Goal: Task Accomplishment & Management: Manage account settings

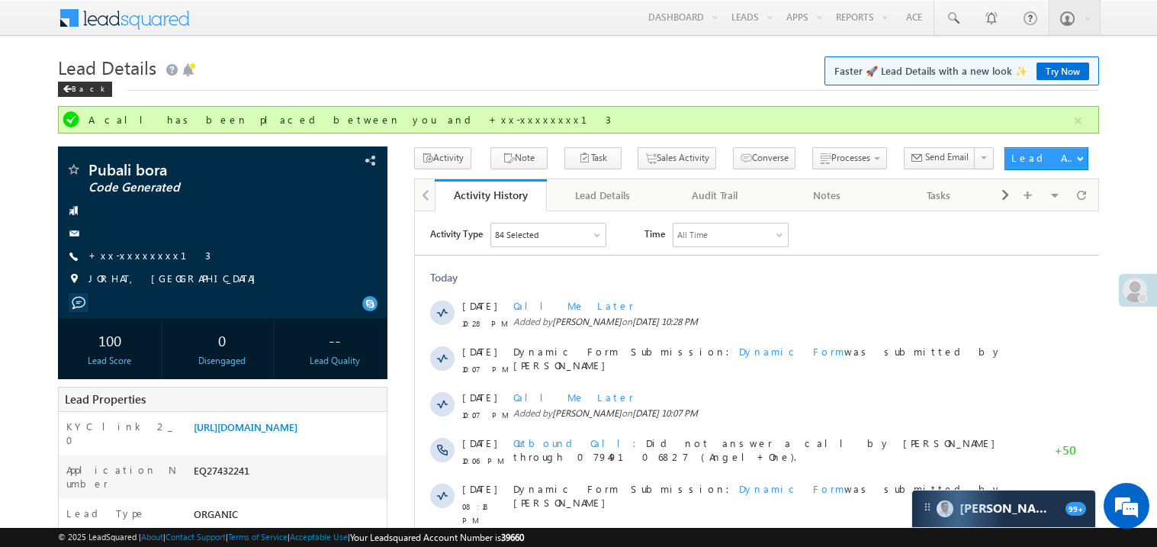
click at [624, 57] on h1 "Lead Details Faster 🚀 Lead Details with a new look ✨ Try Now" at bounding box center [578, 66] width 1041 height 30
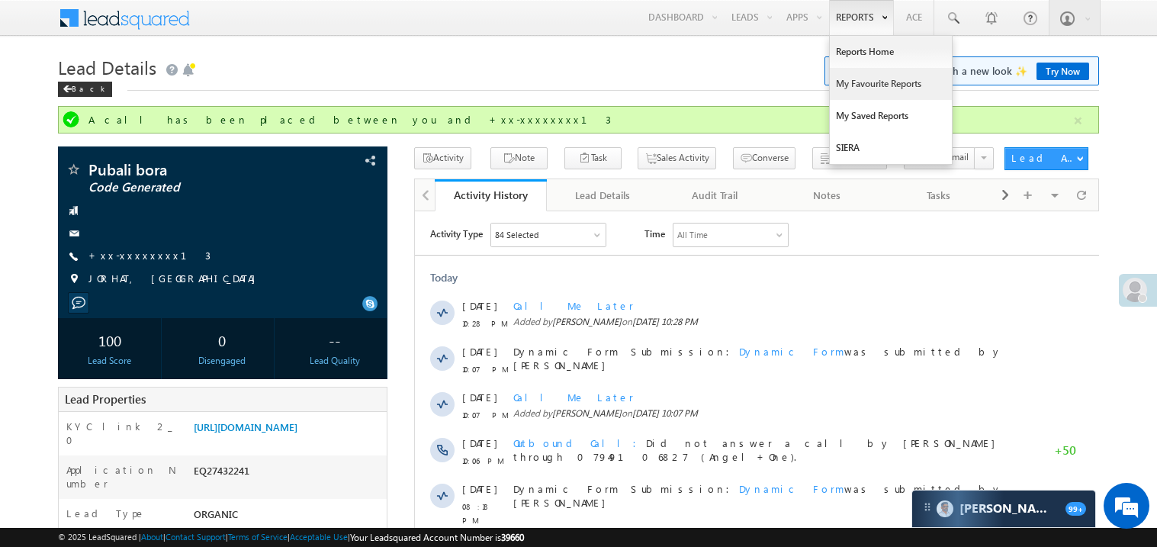
click at [846, 79] on link "My Favourite Reports" at bounding box center [891, 84] width 122 height 32
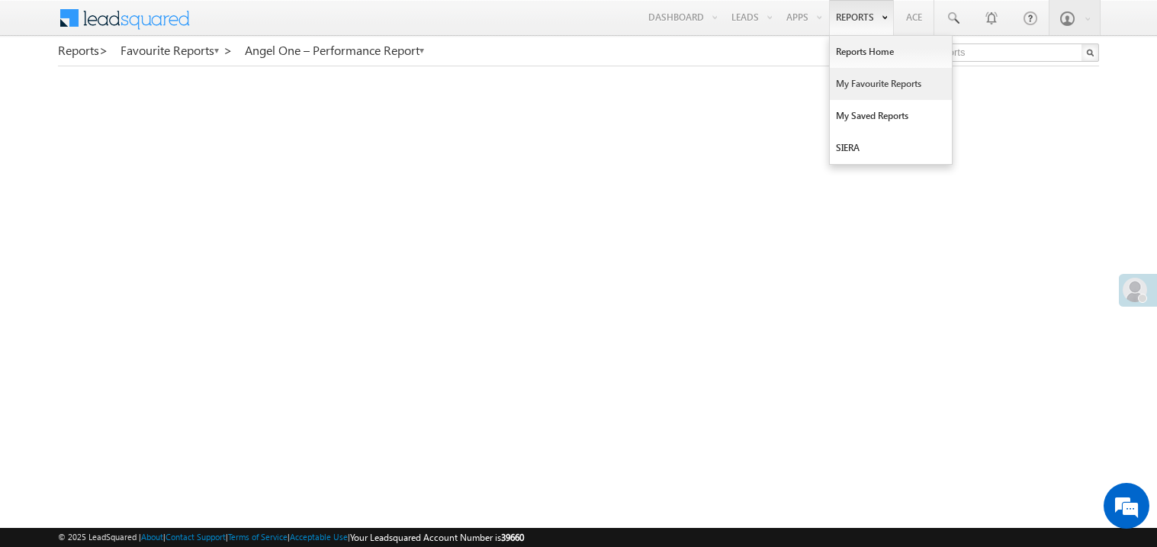
click at [851, 81] on link "My Favourite Reports" at bounding box center [891, 84] width 122 height 32
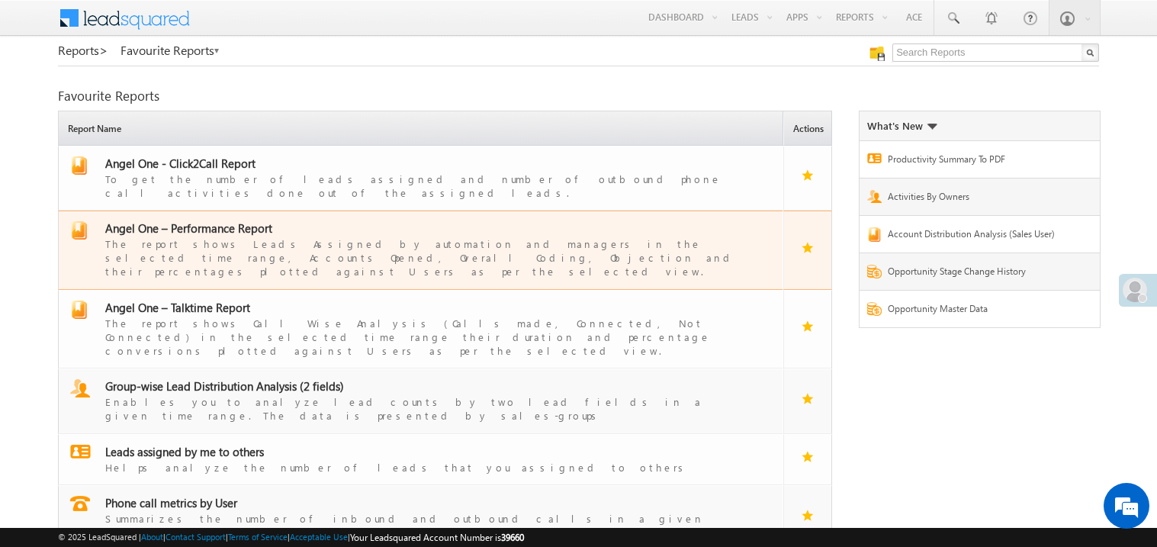
click at [195, 220] on span "Angel One – Performance Report" at bounding box center [188, 227] width 167 height 15
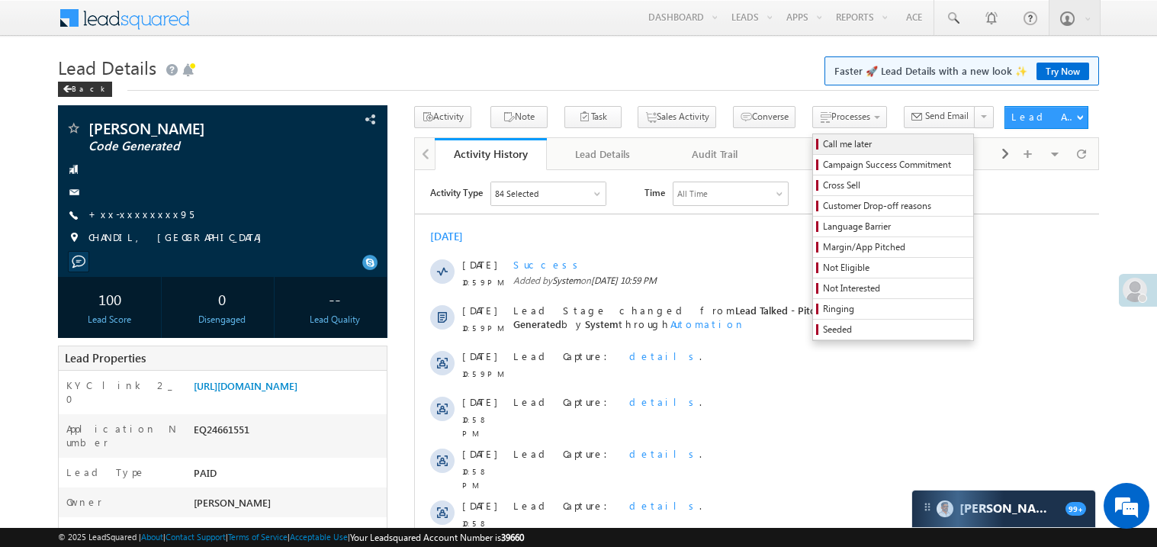
click at [823, 140] on span "Call me later" at bounding box center [895, 144] width 145 height 14
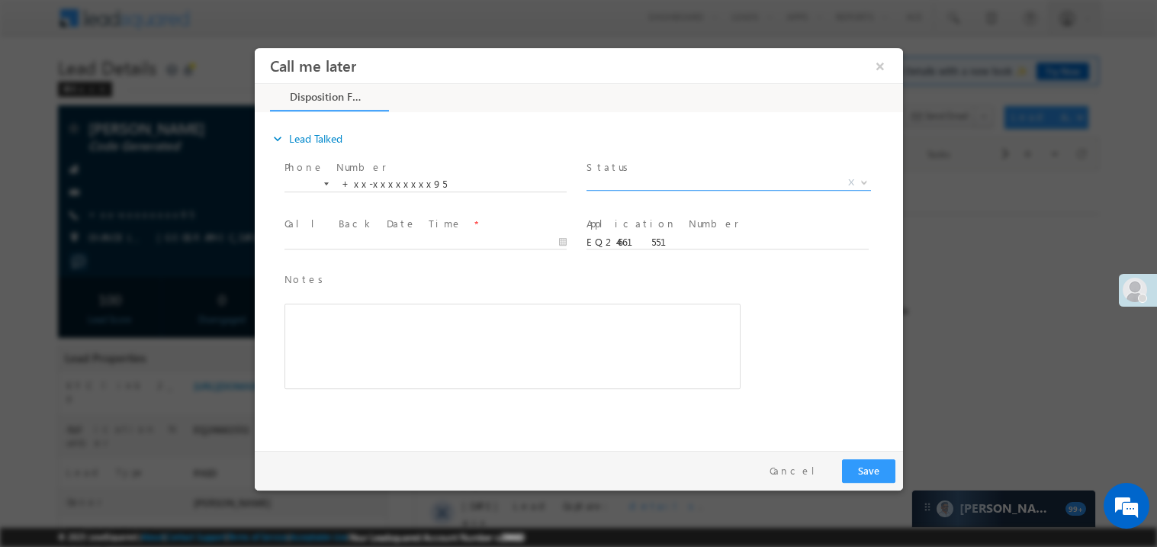
click at [640, 186] on span "X" at bounding box center [728, 182] width 285 height 15
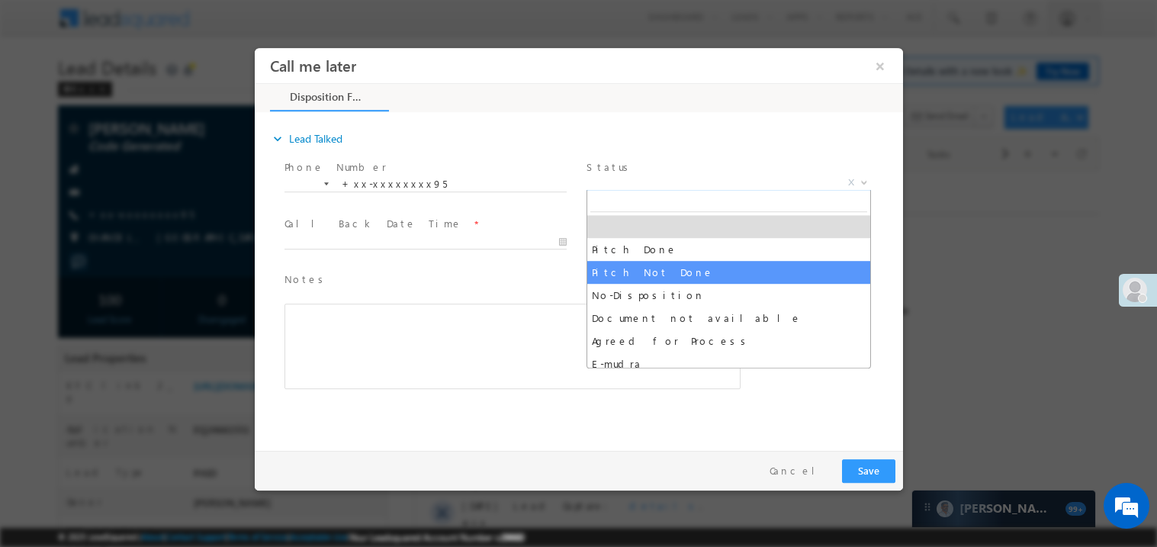
select select "Pitch Not Done"
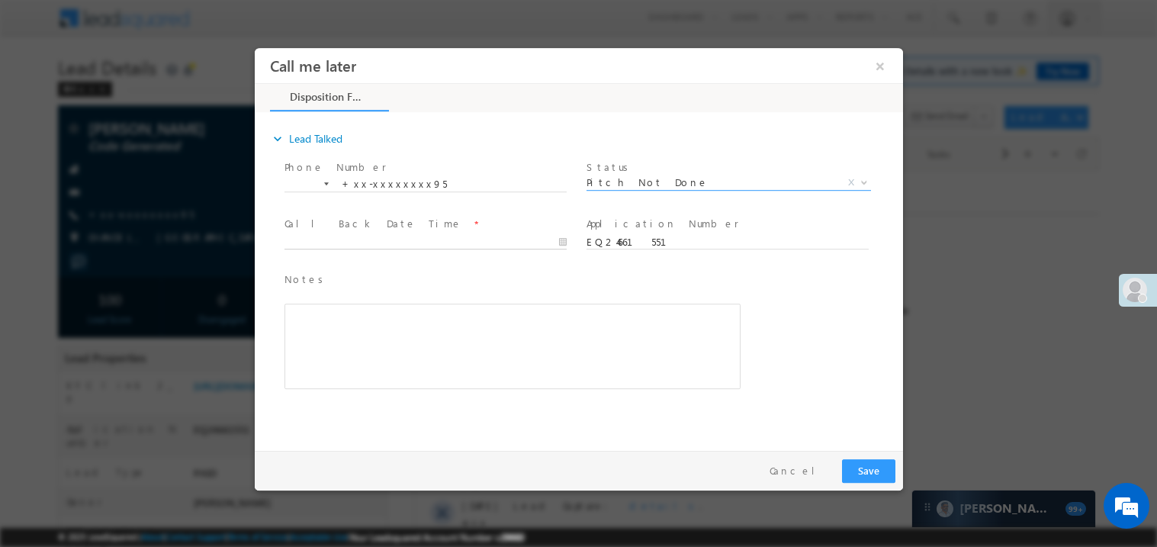
click at [352, 234] on body "Call me later ×" at bounding box center [578, 245] width 648 height 396
type input "08/20/25 12:06 AM"
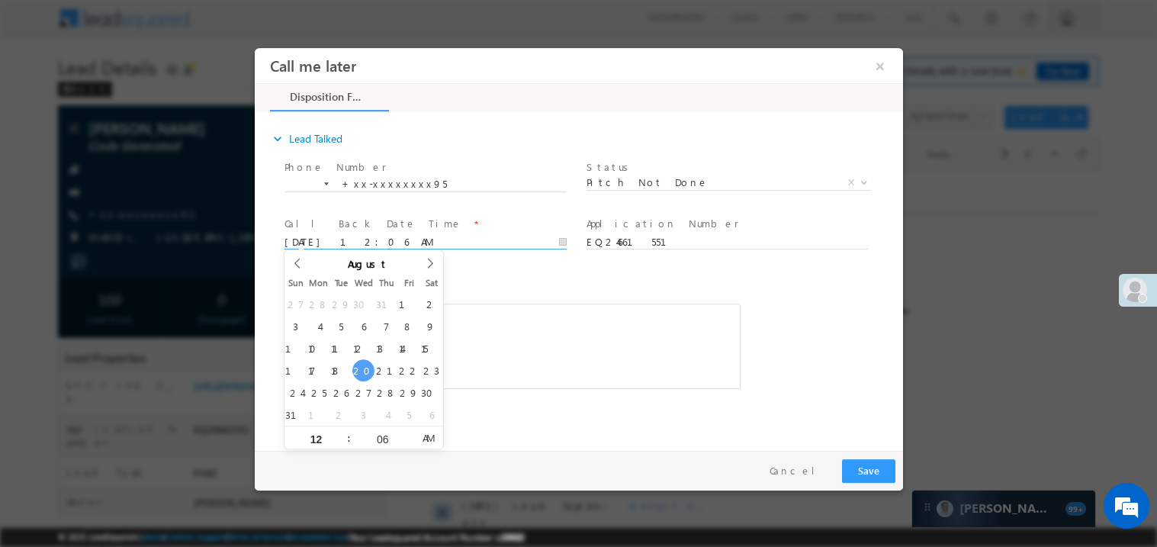
click at [529, 349] on div "Rich Text Editor, 40788eee-0fb2-11ec-a811-0adc8a9d82c2__tab1__section1__Notes__…" at bounding box center [512, 345] width 456 height 85
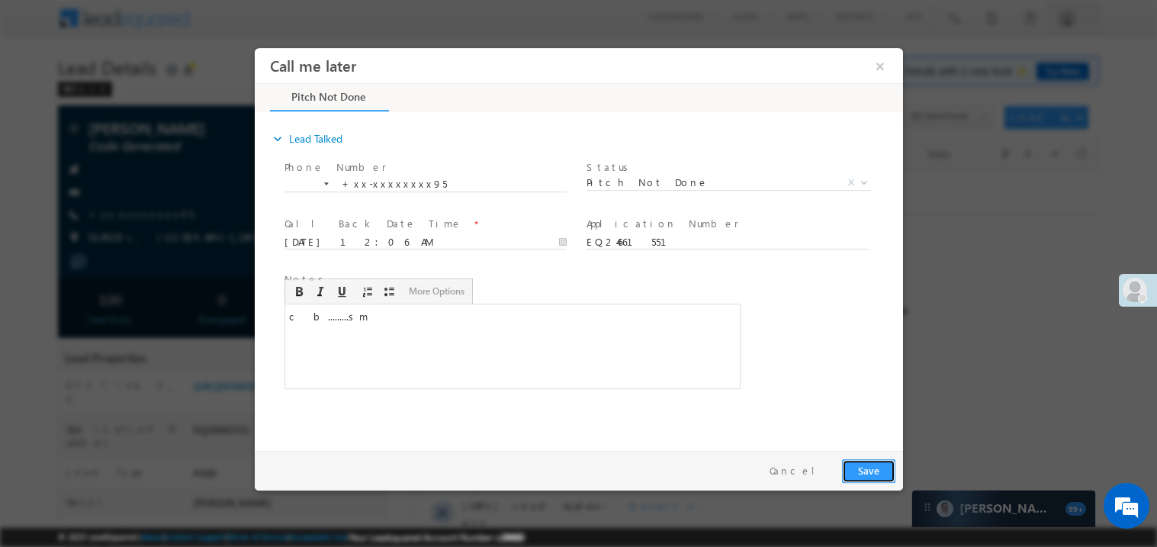
click at [858, 471] on button "Save" at bounding box center [867, 470] width 53 height 24
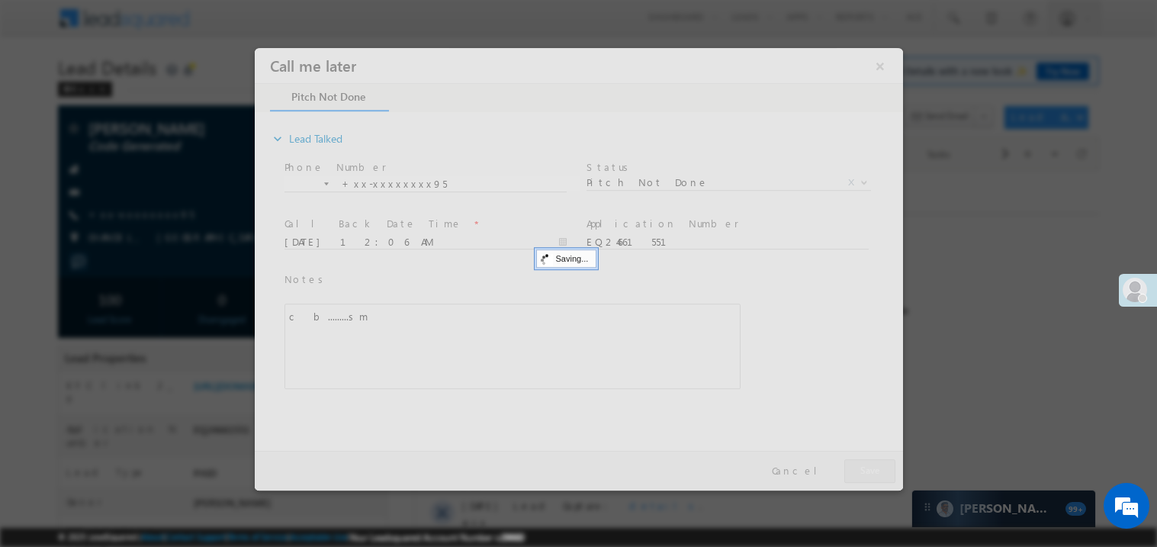
click at [858, 471] on div at bounding box center [578, 268] width 648 height 442
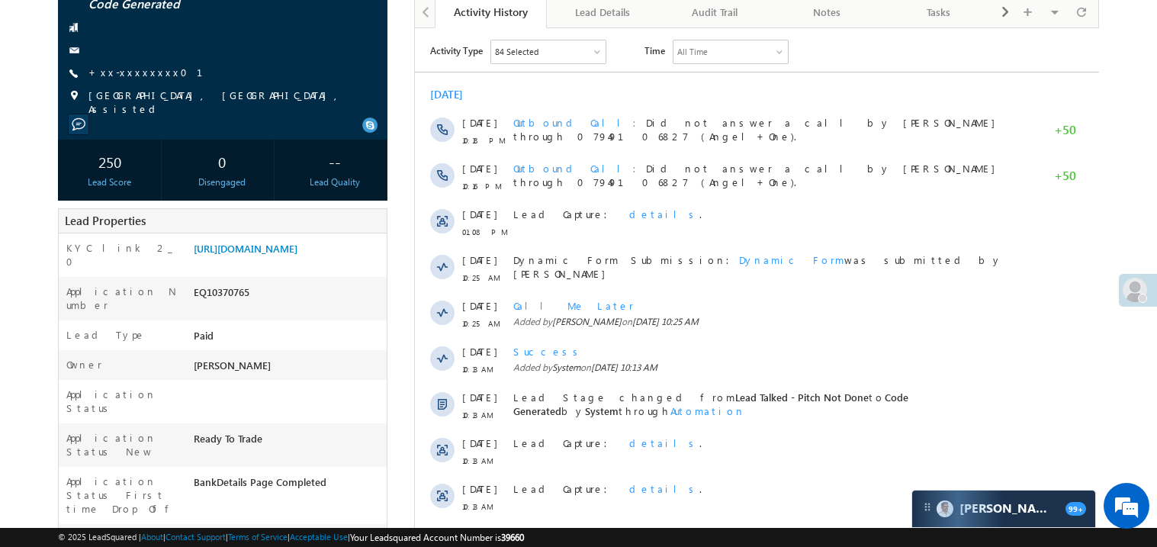
scroll to position [47, 0]
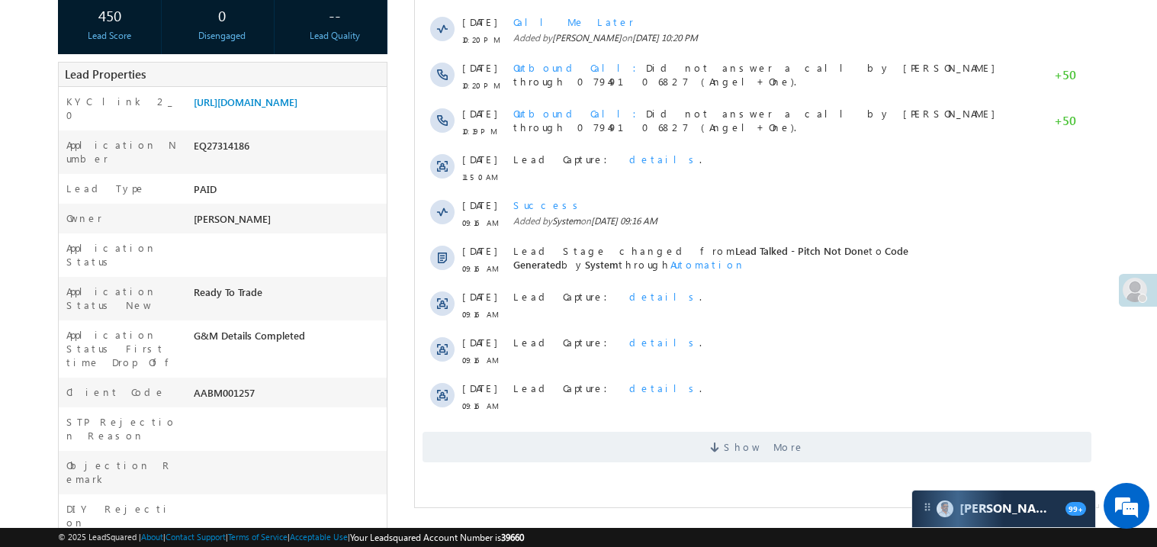
scroll to position [335, 0]
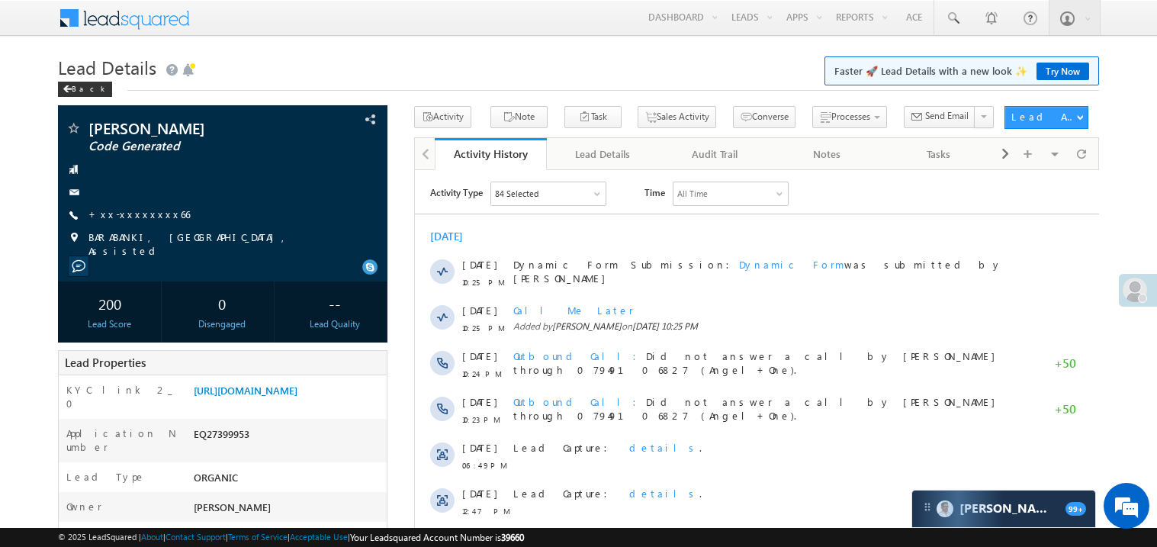
click at [58, 331] on div "200 Lead Score" at bounding box center [110, 311] width 105 height 61
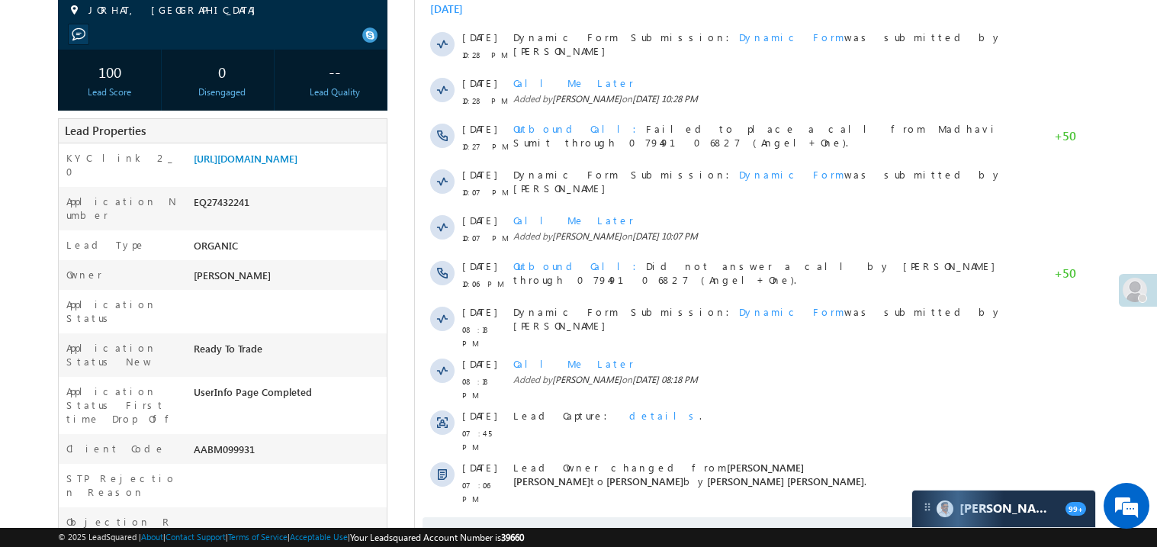
scroll to position [243, 0]
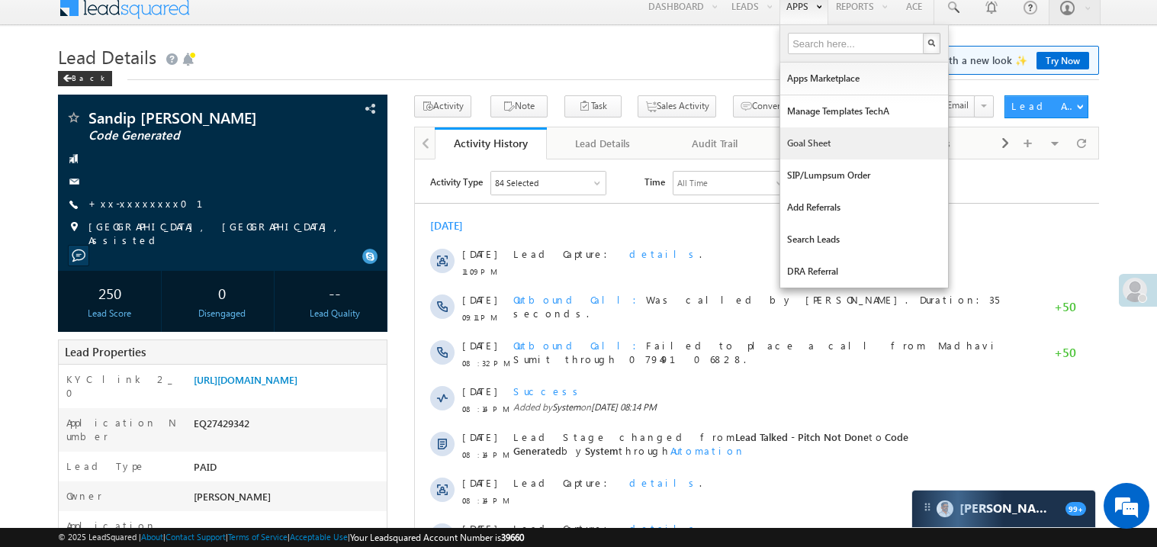
click at [806, 144] on link "Goal Sheet" at bounding box center [864, 143] width 168 height 32
